Goal: Task Accomplishment & Management: Manage account settings

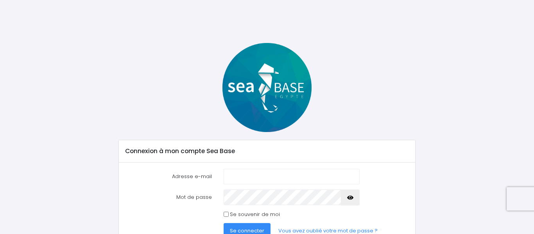
type input "[EMAIL_ADDRESS][DOMAIN_NAME]"
click at [244, 230] on span "Se connecter" at bounding box center [247, 230] width 34 height 7
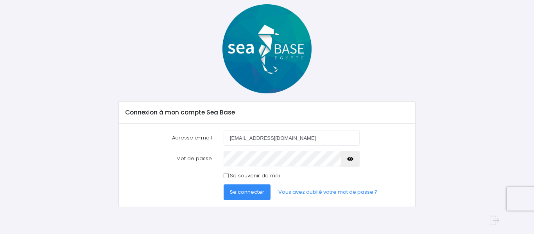
scroll to position [39, 0]
click at [252, 190] on span "Se connecter" at bounding box center [247, 191] width 34 height 7
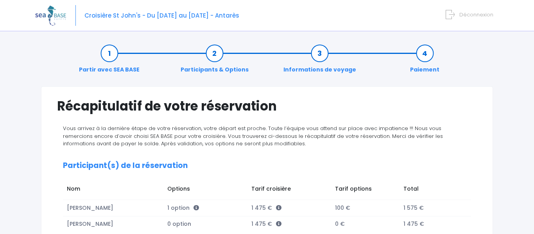
click at [154, 16] on span "Croisière St John's - Du [DATE] au [DATE] - Antarès" at bounding box center [161, 15] width 155 height 8
click at [54, 14] on img at bounding box center [50, 15] width 31 height 20
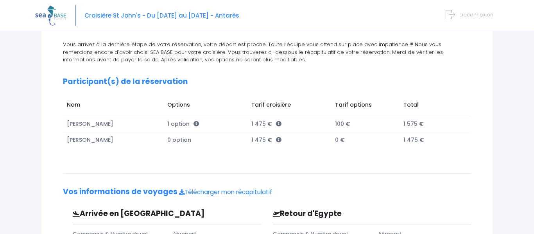
scroll to position [84, 0]
click at [463, 13] on span "Déconnexion" at bounding box center [476, 14] width 34 height 7
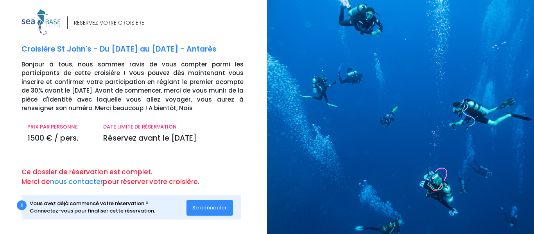
scroll to position [5, 0]
